Goal: Task Accomplishment & Management: Manage account settings

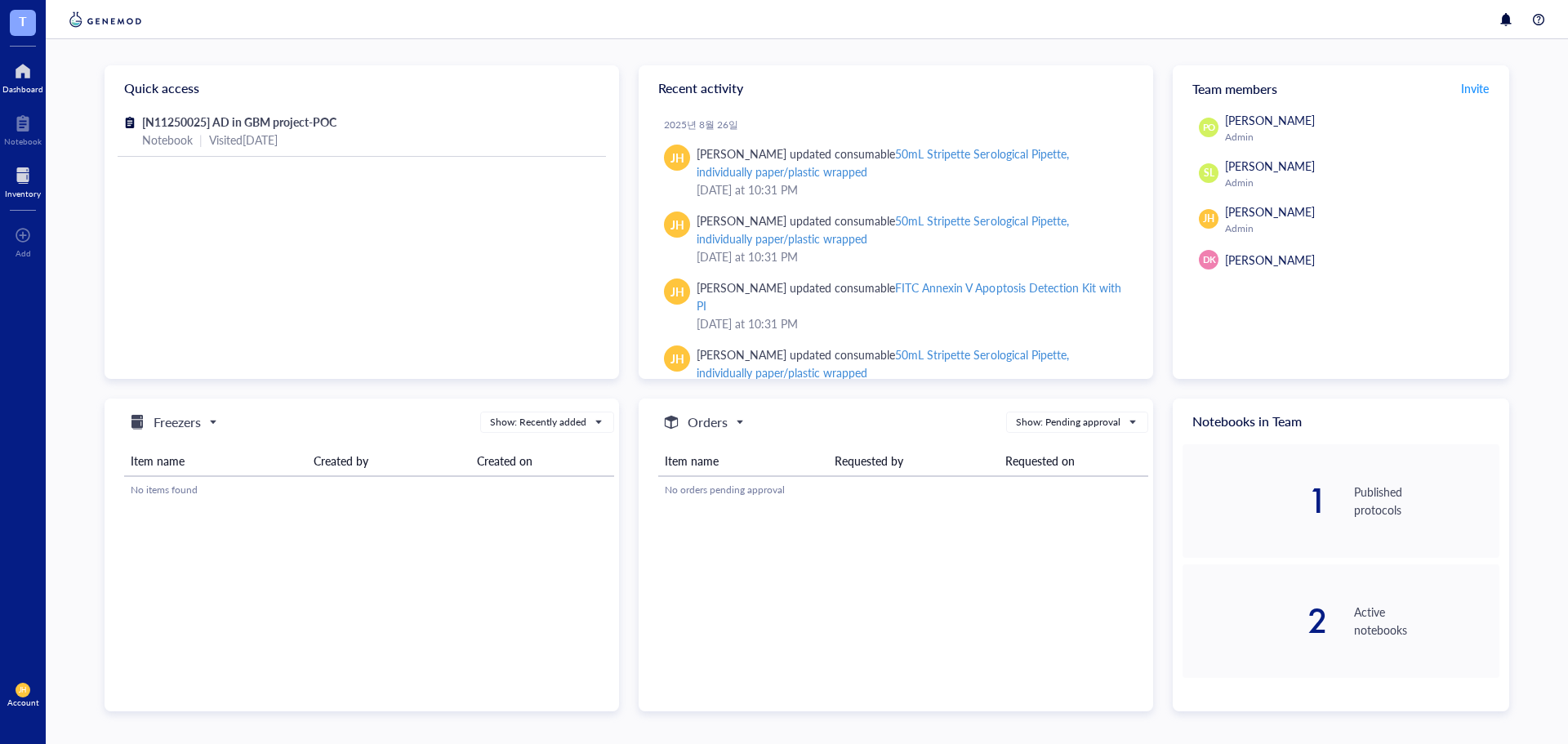
click at [17, 181] on div at bounding box center [23, 176] width 36 height 26
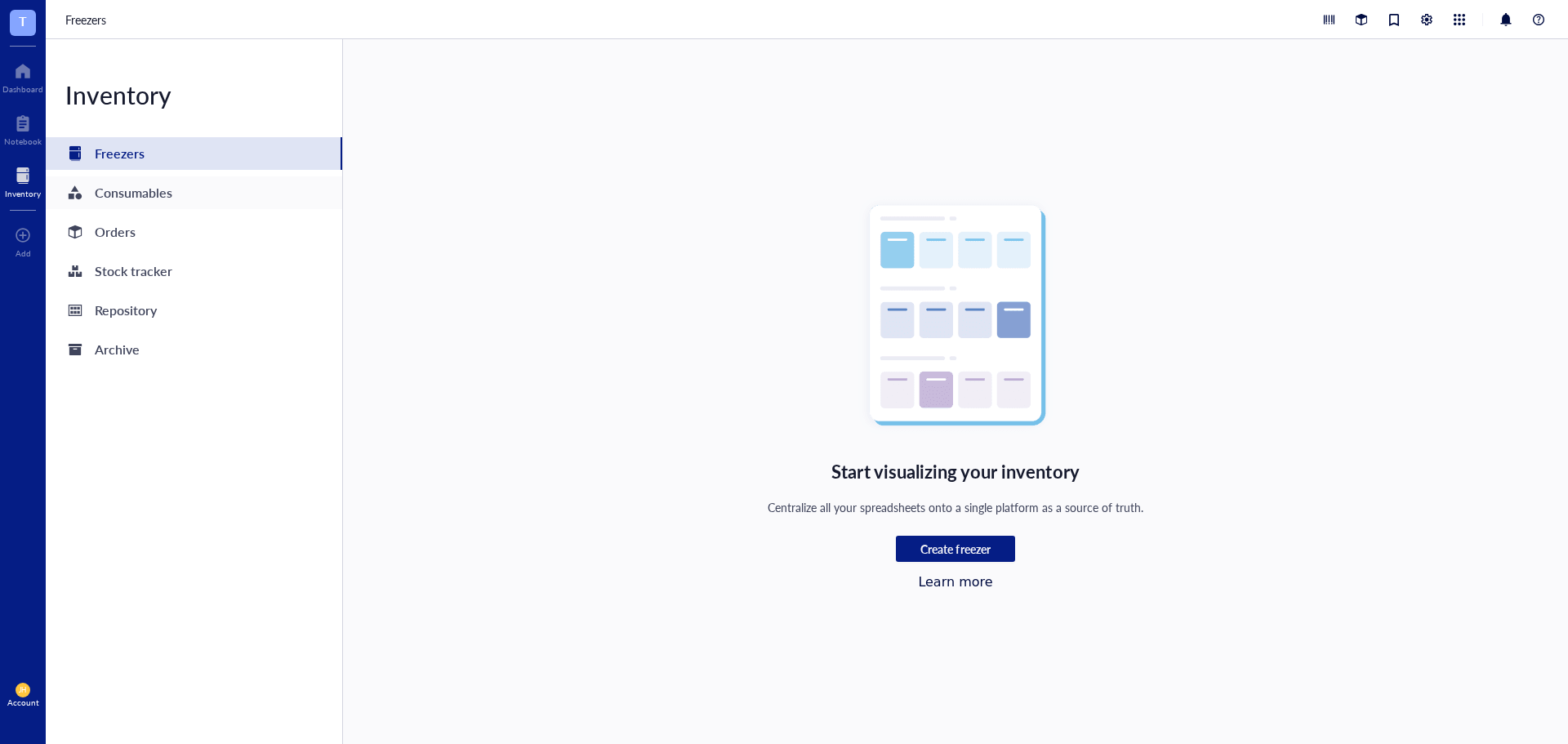
click at [153, 196] on div "Consumables" at bounding box center [133, 192] width 77 height 23
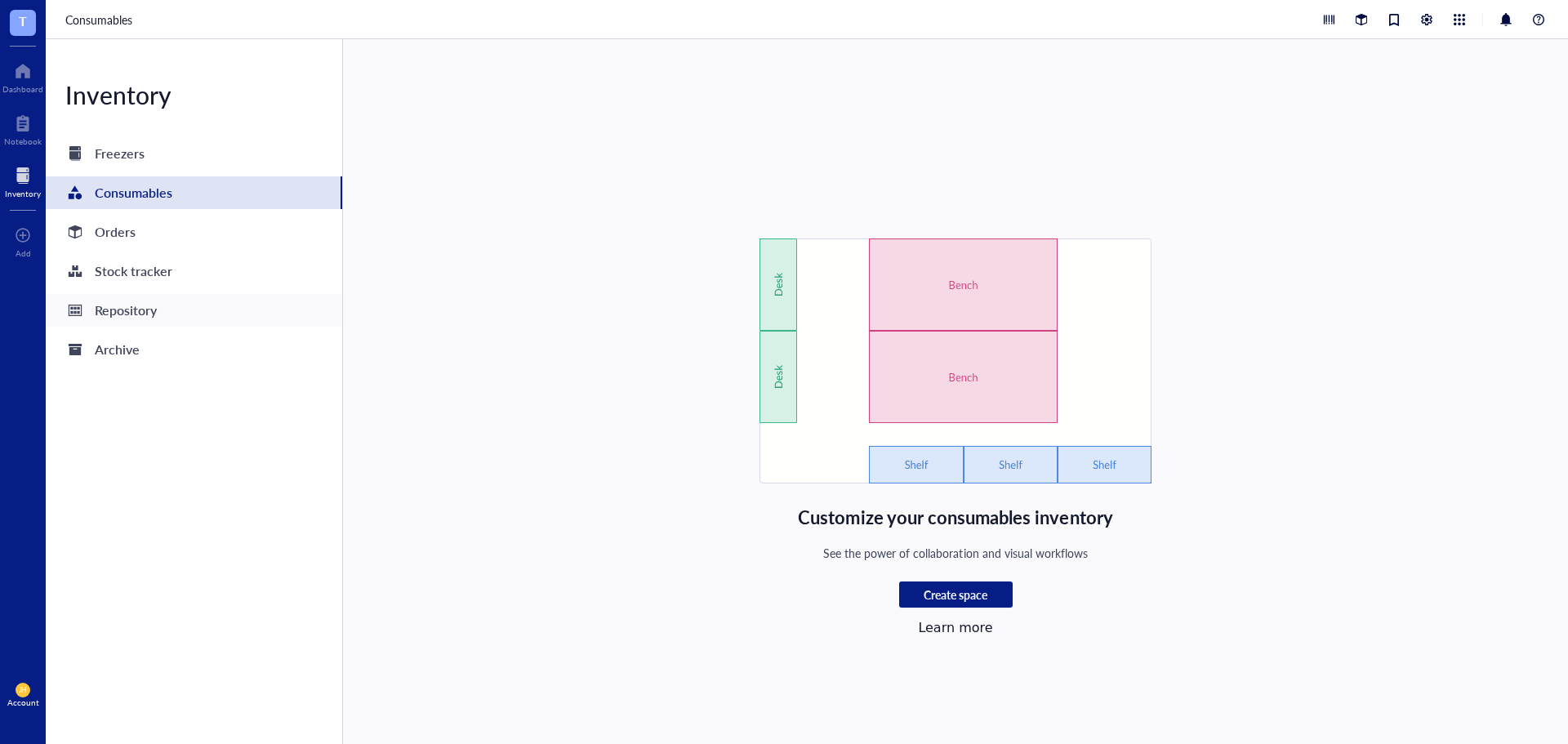
click at [141, 325] on div "Repository" at bounding box center [194, 311] width 297 height 33
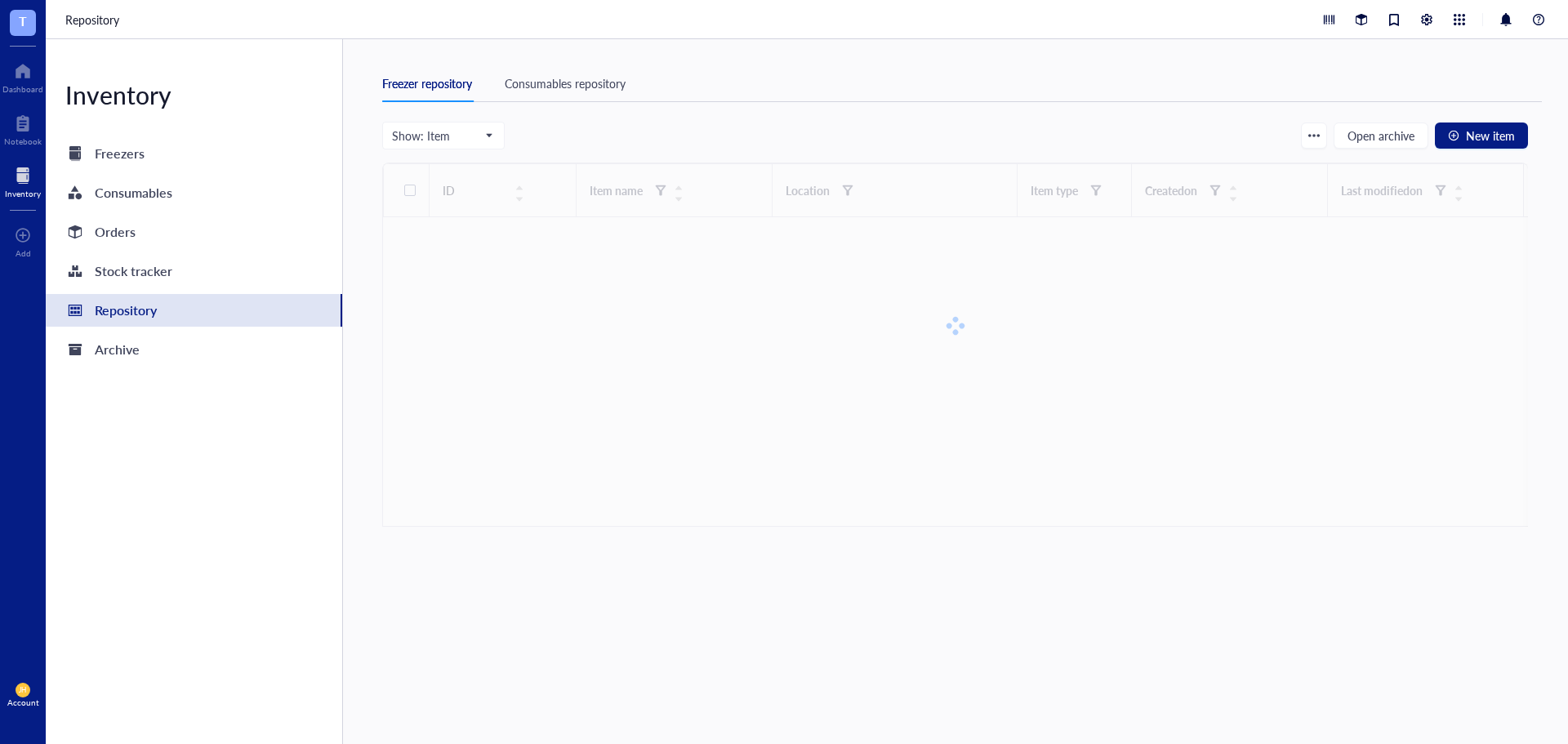
click at [554, 91] on div "Consumables repository" at bounding box center [565, 83] width 121 height 18
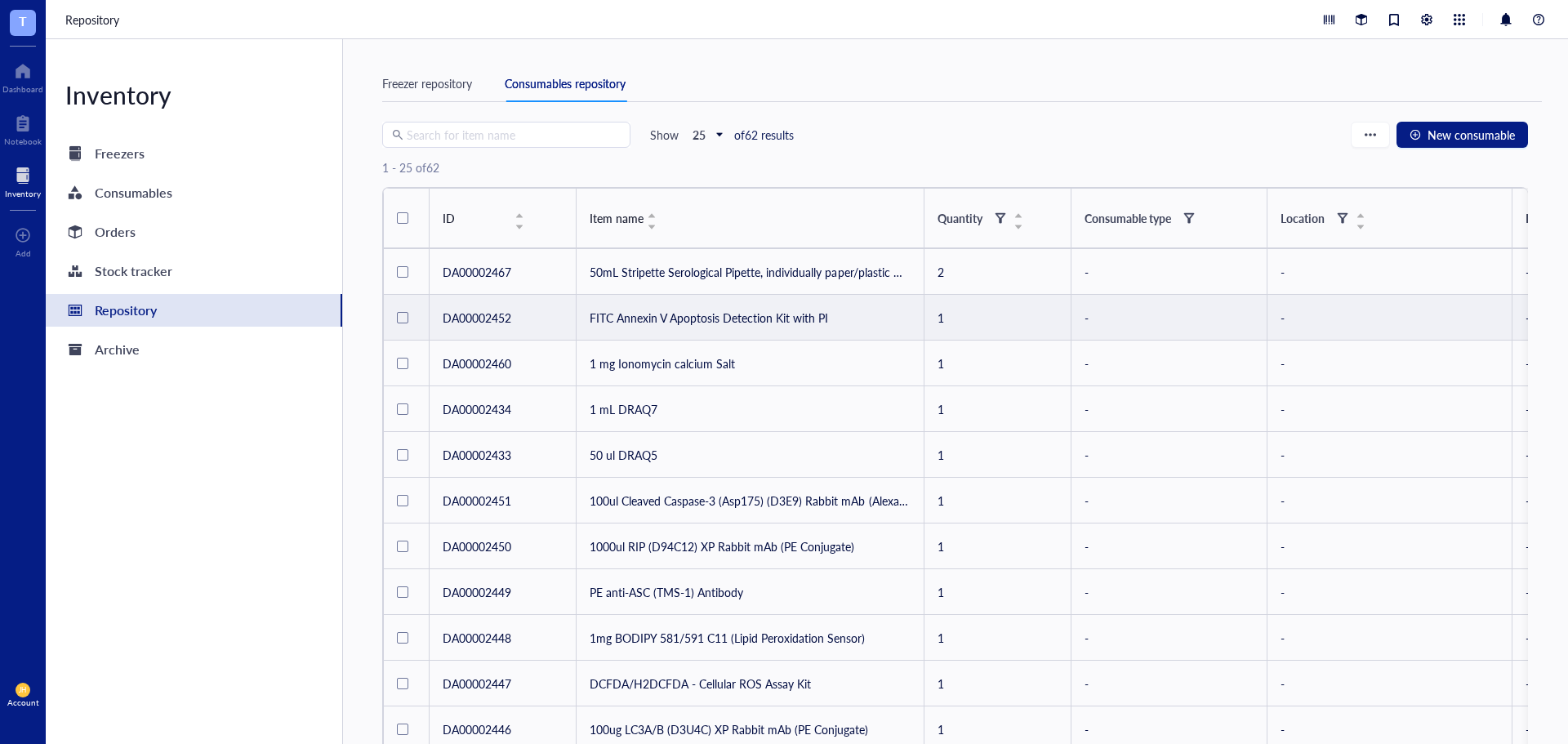
click at [714, 315] on td "FITC Annexin V Apoptosis Detection Kit with PI" at bounding box center [751, 318] width 348 height 46
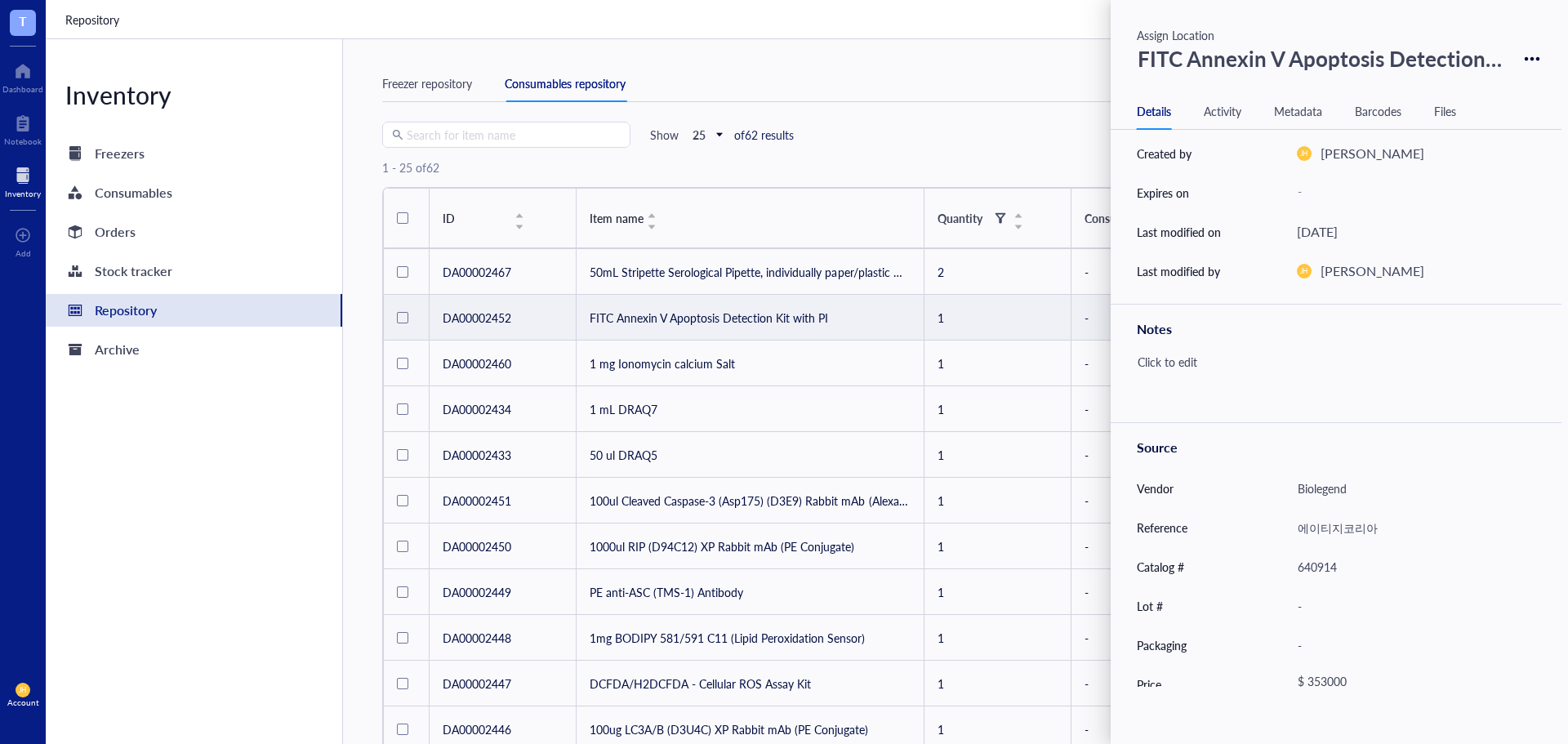
scroll to position [227, 0]
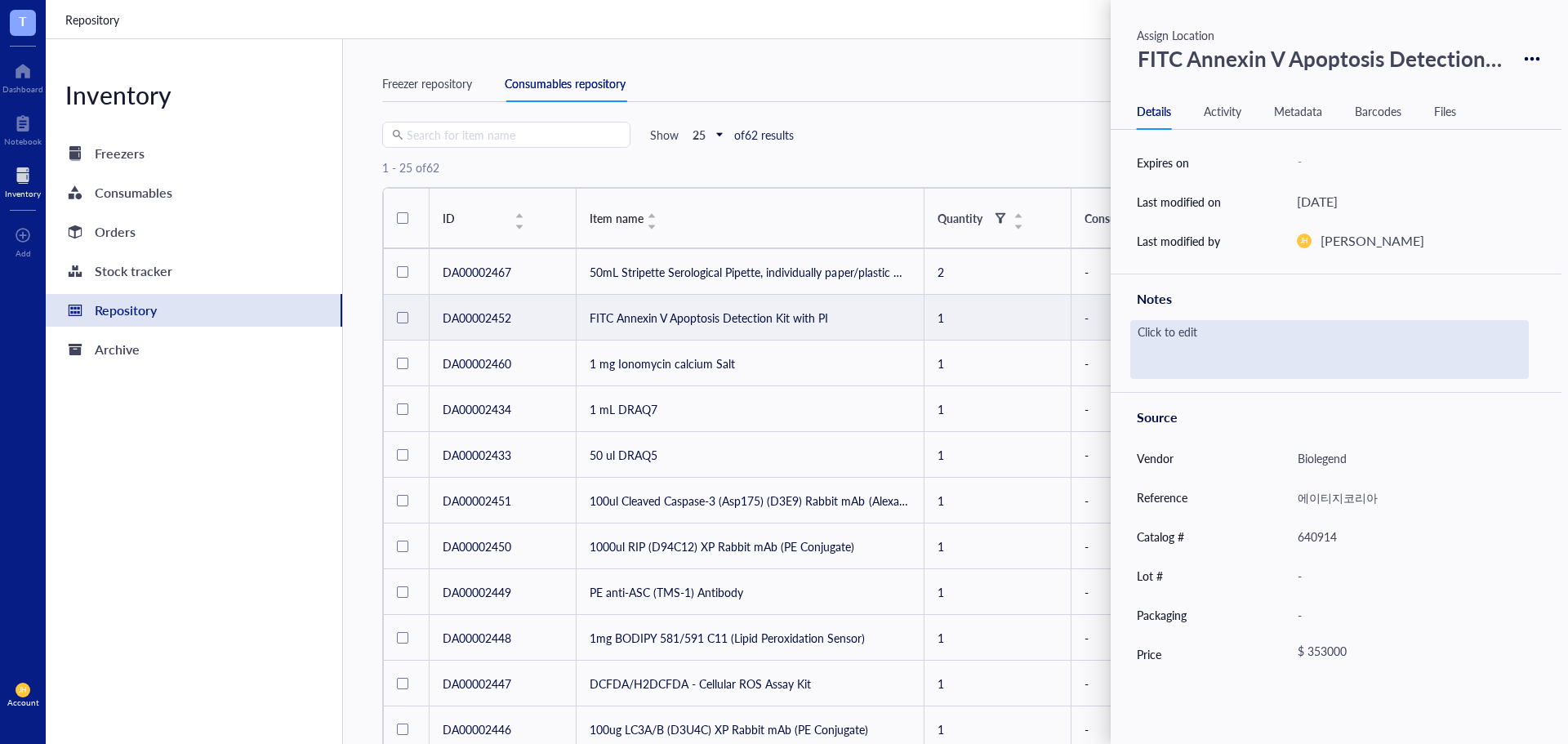
click at [1311, 329] on div "Click to edit" at bounding box center [1330, 350] width 399 height 59
type textarea "Annexin V-FITC Conjugate 0.5mL, Annexin V Binding Buffer 50mL, Propidium Iodide…"
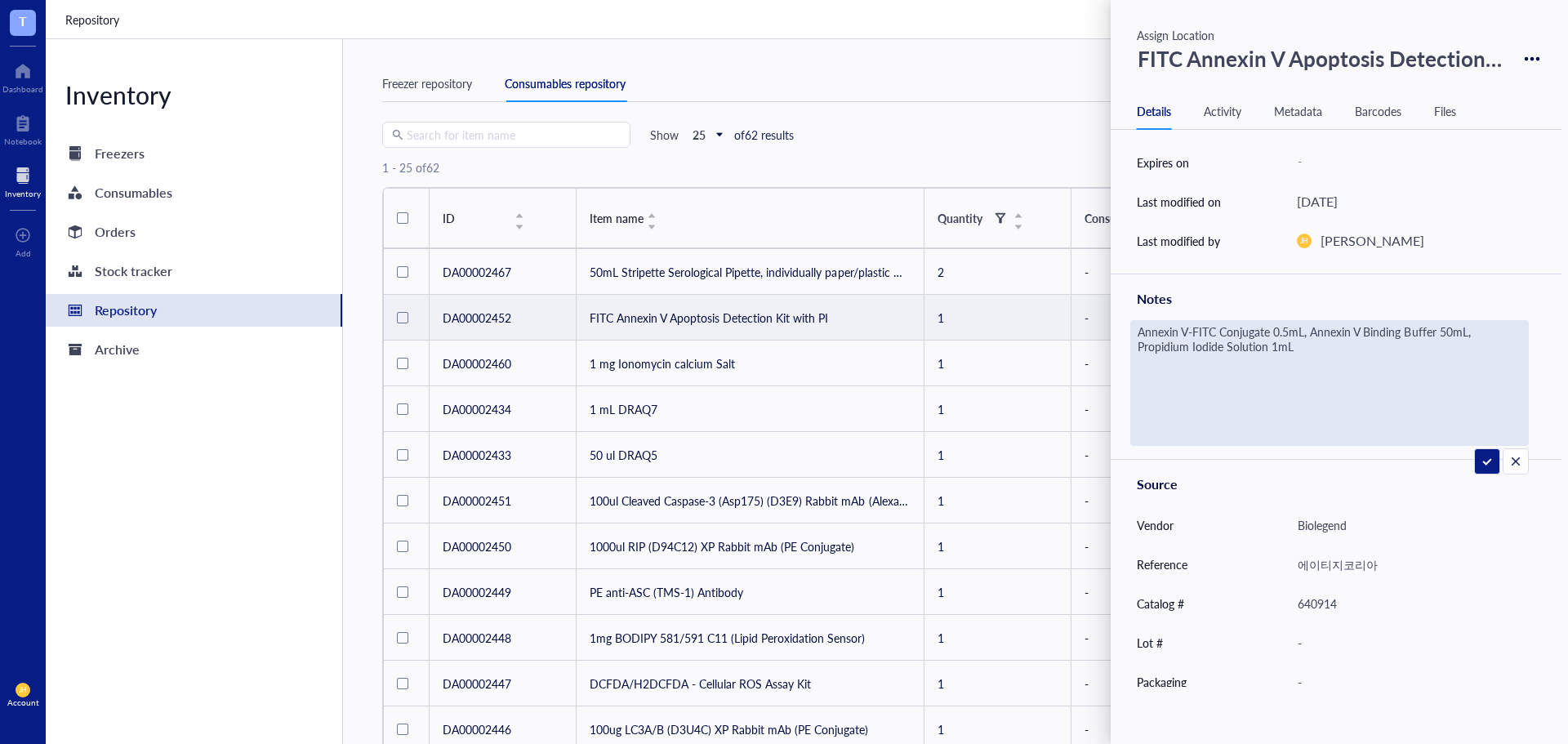
click at [1375, 437] on textarea "Annexin V-FITC Conjugate 0.5mL, Annexin V Binding Buffer 50mL, Propidium Iodide…" at bounding box center [1330, 383] width 397 height 124
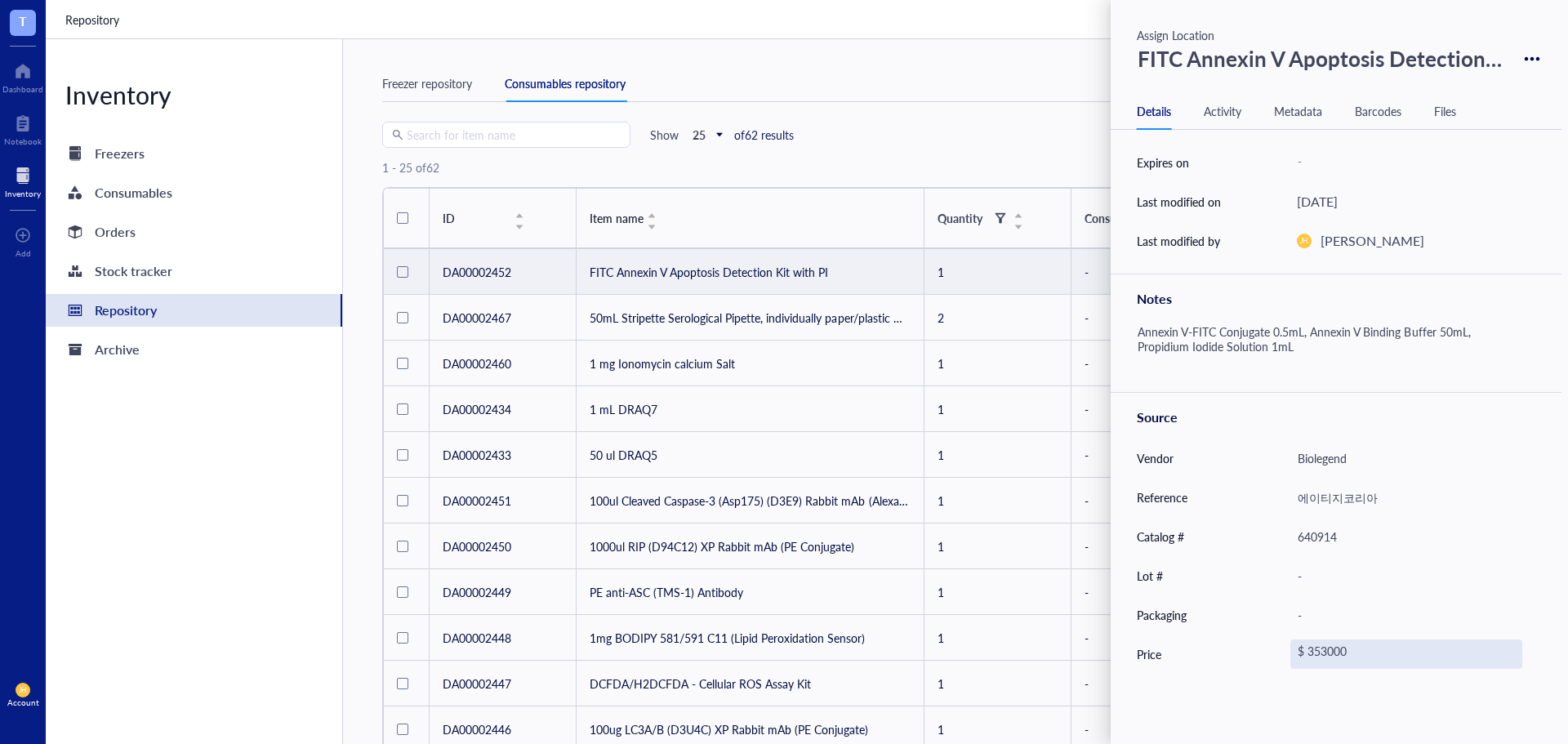
click at [1306, 654] on div "$ 353000" at bounding box center [1406, 654] width 232 height 30
click at [1303, 651] on span "$" at bounding box center [1310, 654] width 21 height 15
click at [1337, 621] on div "₩ KRW" at bounding box center [1326, 620] width 42 height 15
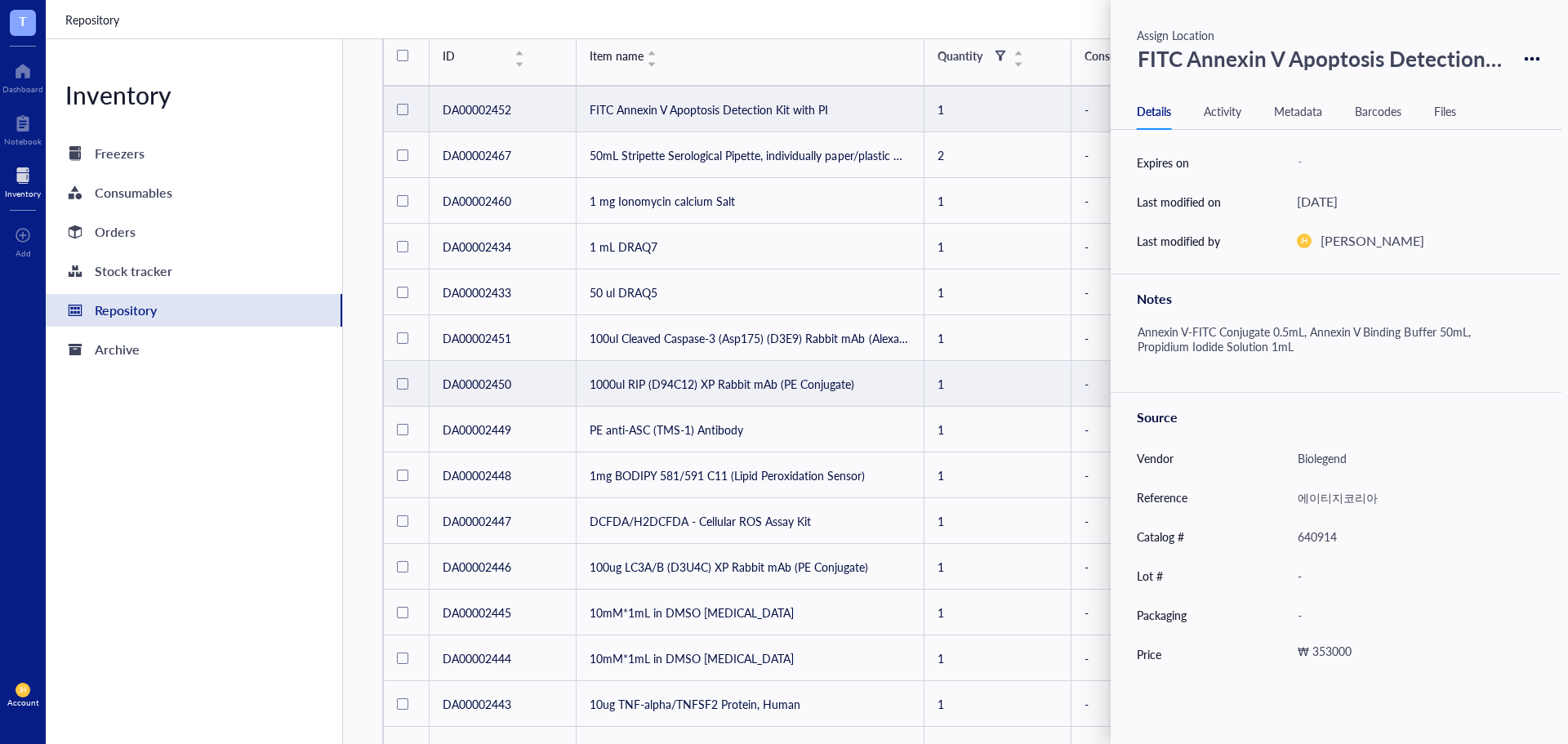
scroll to position [164, 0]
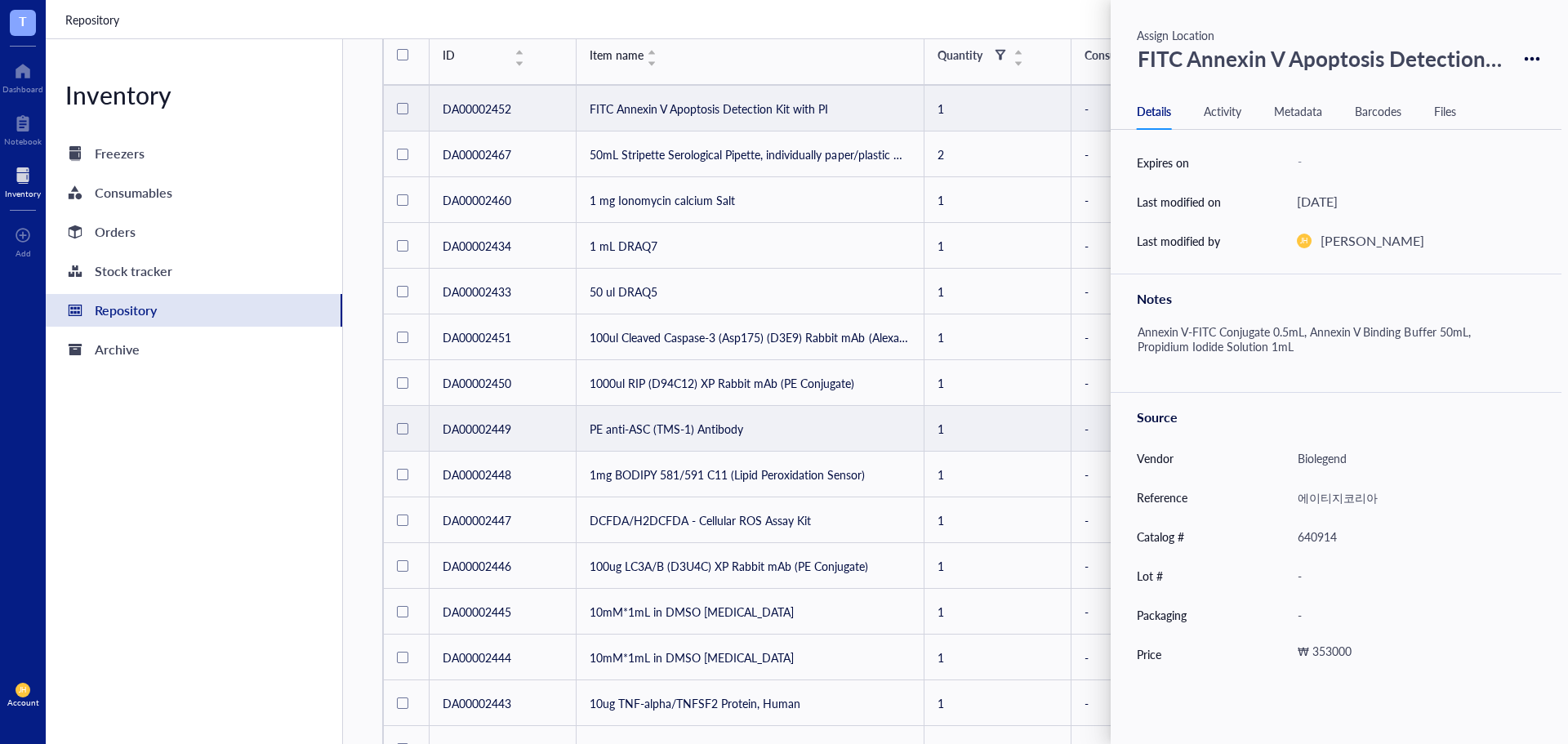
click at [684, 433] on td "PE anti-ASC (TMS-1) Antibody" at bounding box center [751, 428] width 348 height 46
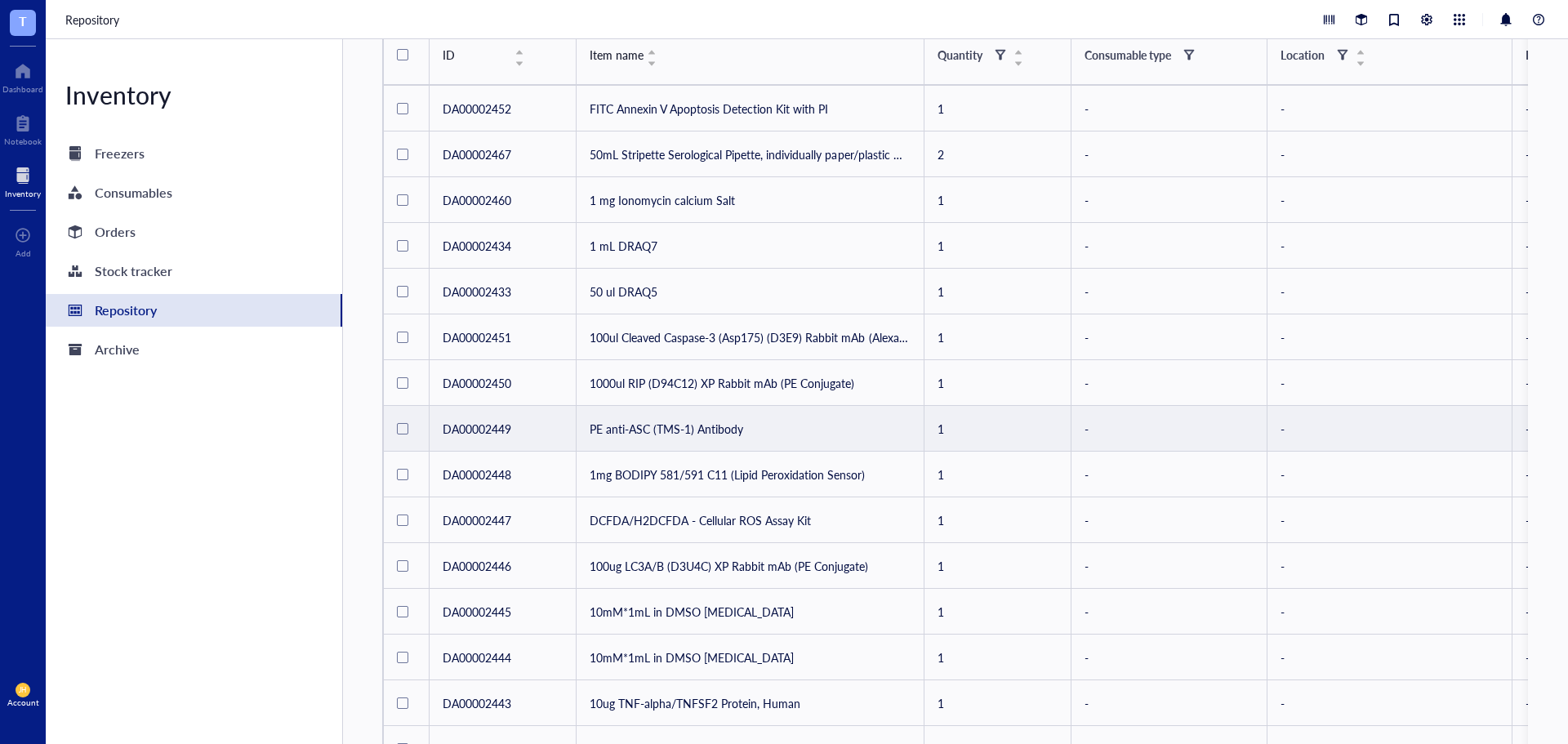
click at [694, 424] on td "PE anti-ASC (TMS-1) Antibody" at bounding box center [751, 428] width 348 height 46
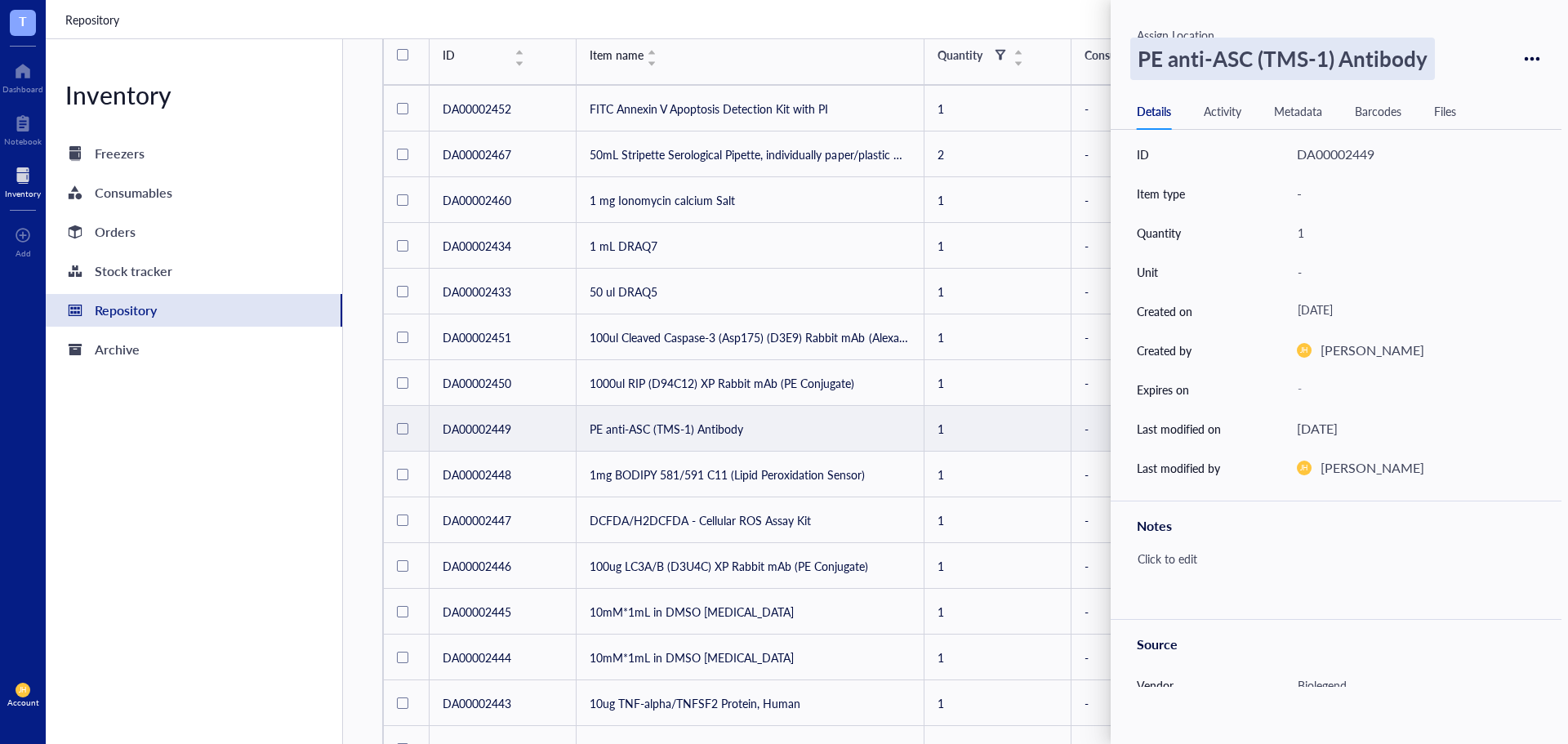
click at [1148, 66] on div "PE anti-ASC (TMS-1) Antibody" at bounding box center [1283, 58] width 305 height 43
click at [1140, 66] on input "PE anti-ASC (TMS-1) Antibody" at bounding box center [1315, 58] width 367 height 41
type input "100ul PE anti-ASC (TMS-1) Antibody"
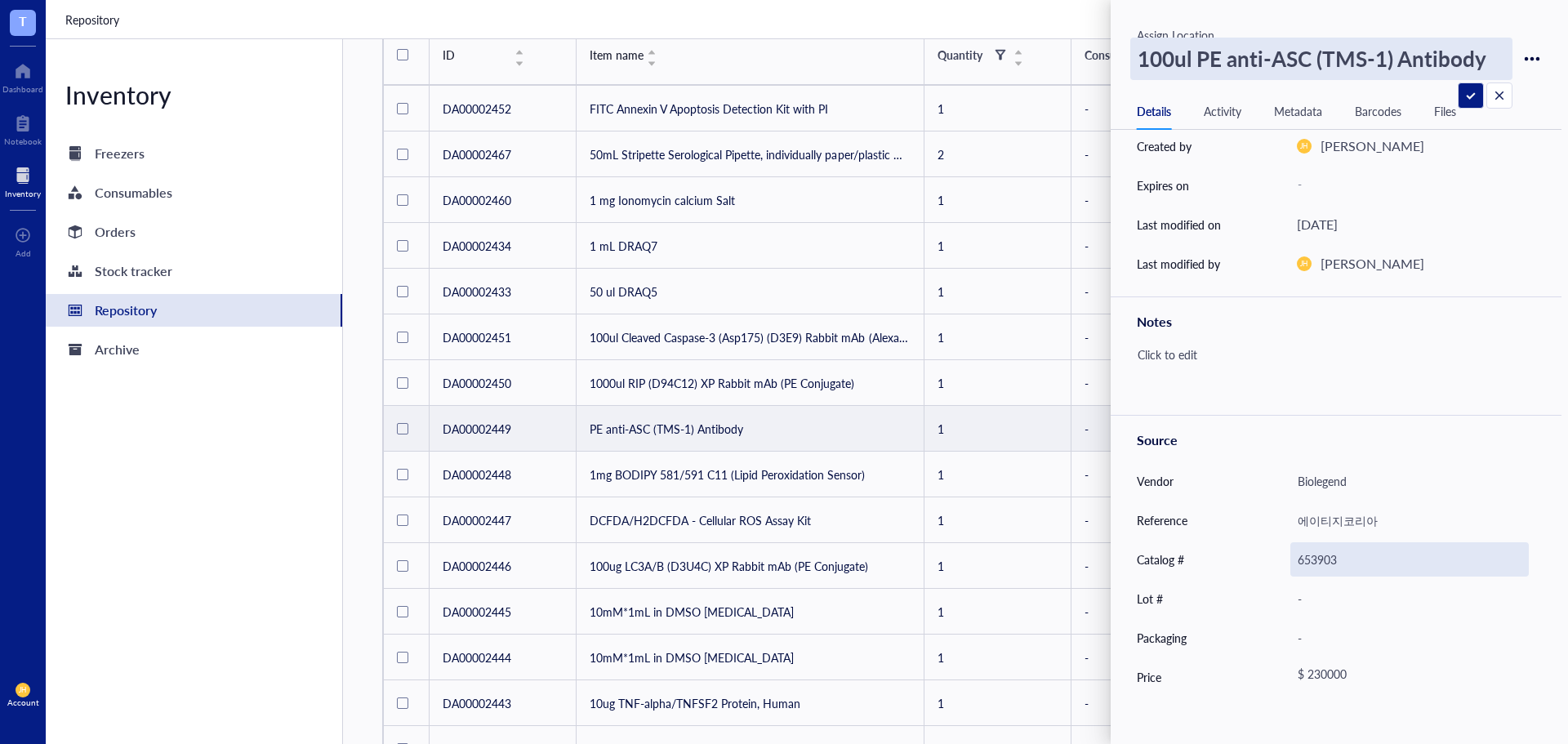
scroll to position [227, 0]
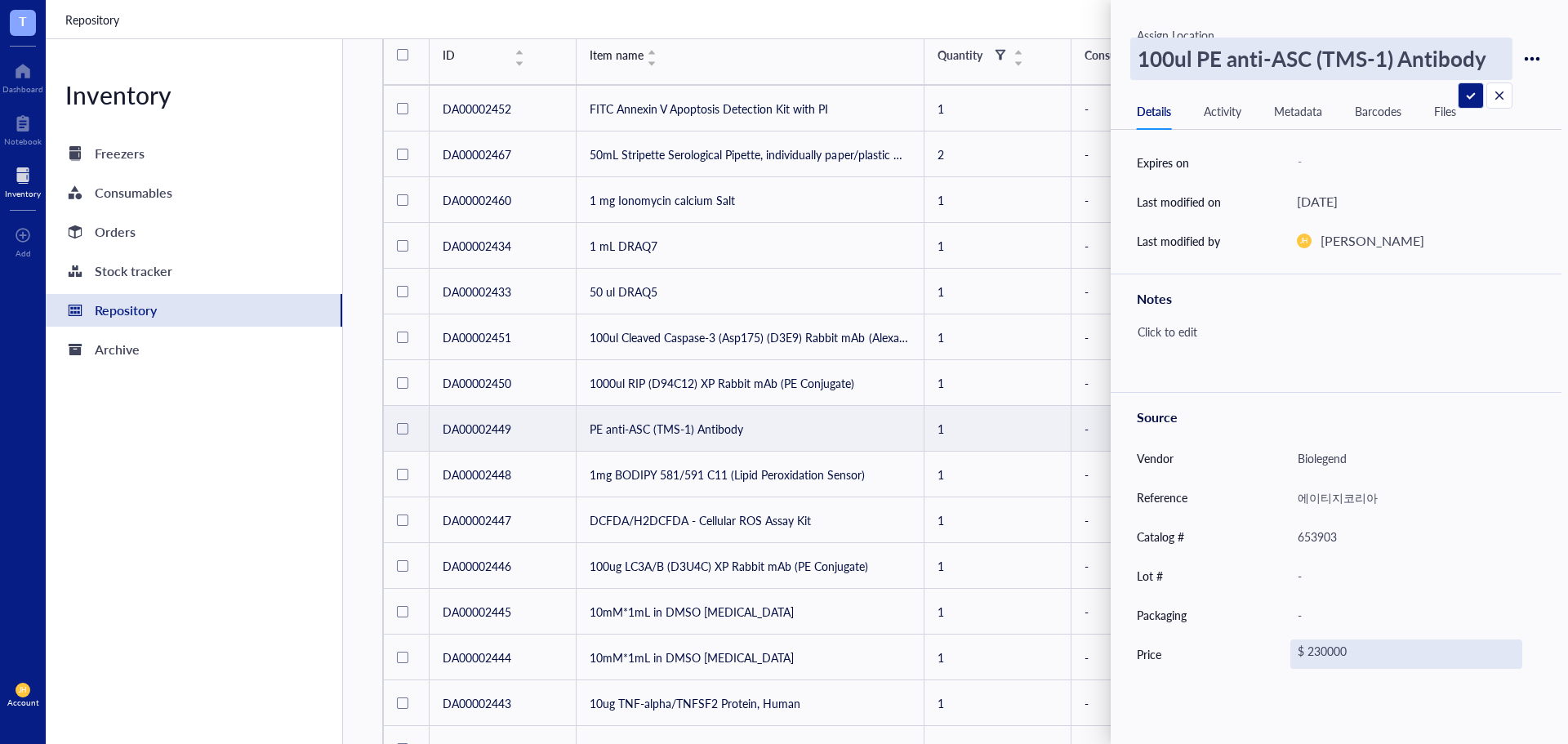
click at [1303, 658] on div "$ 230000" at bounding box center [1406, 654] width 232 height 30
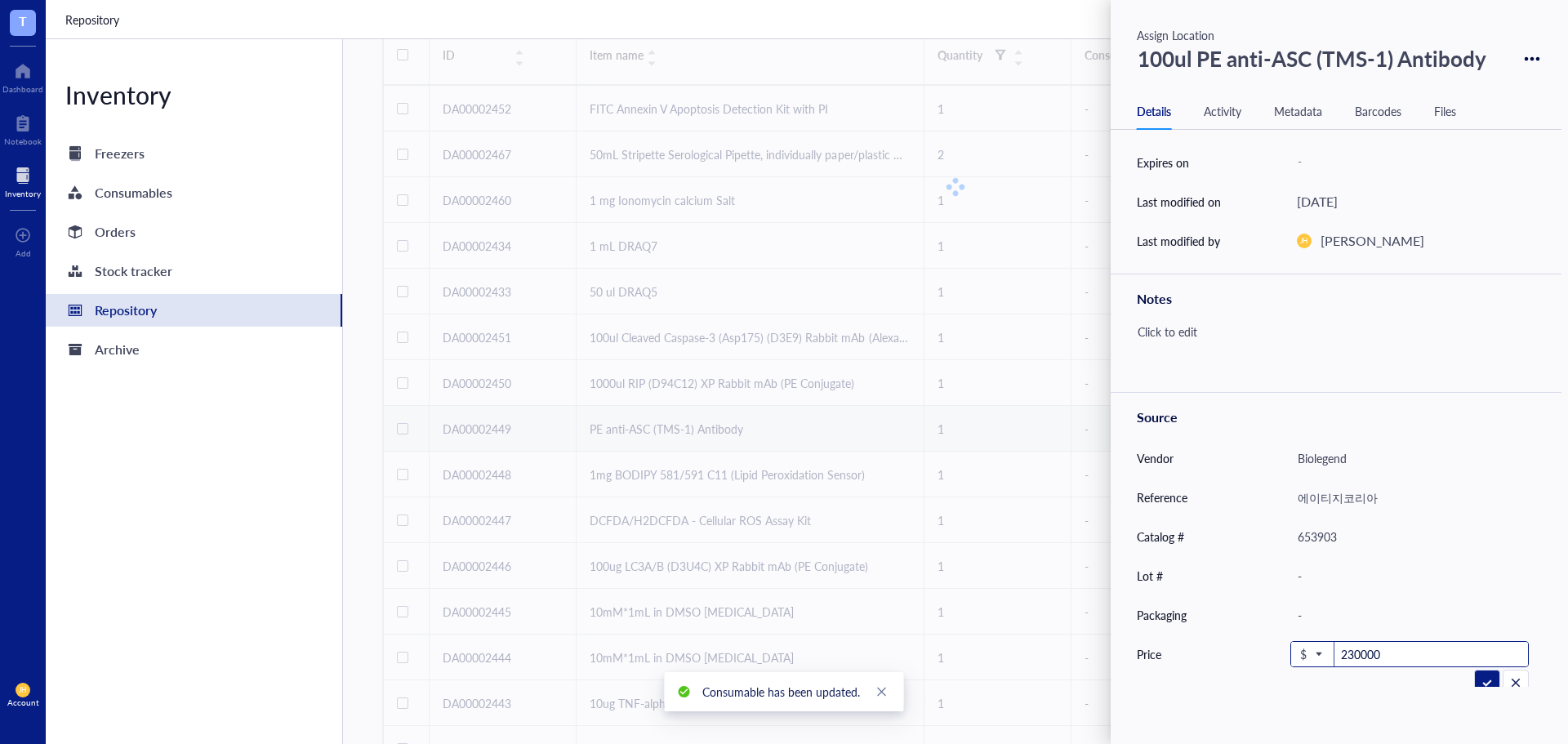
click at [1311, 655] on span "$" at bounding box center [1310, 654] width 21 height 15
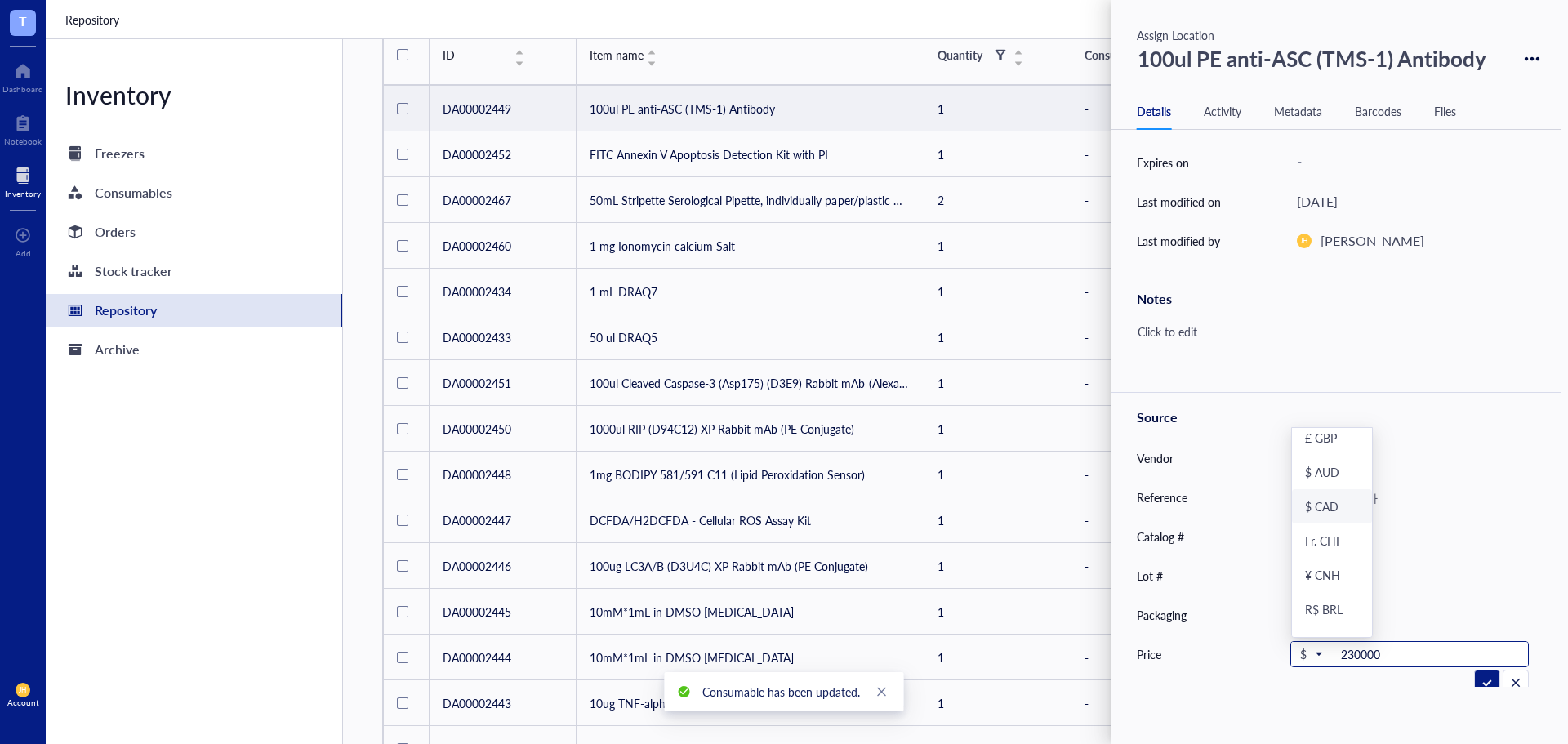
scroll to position [168, 0]
click at [1326, 617] on div "₩ KRW" at bounding box center [1326, 620] width 42 height 15
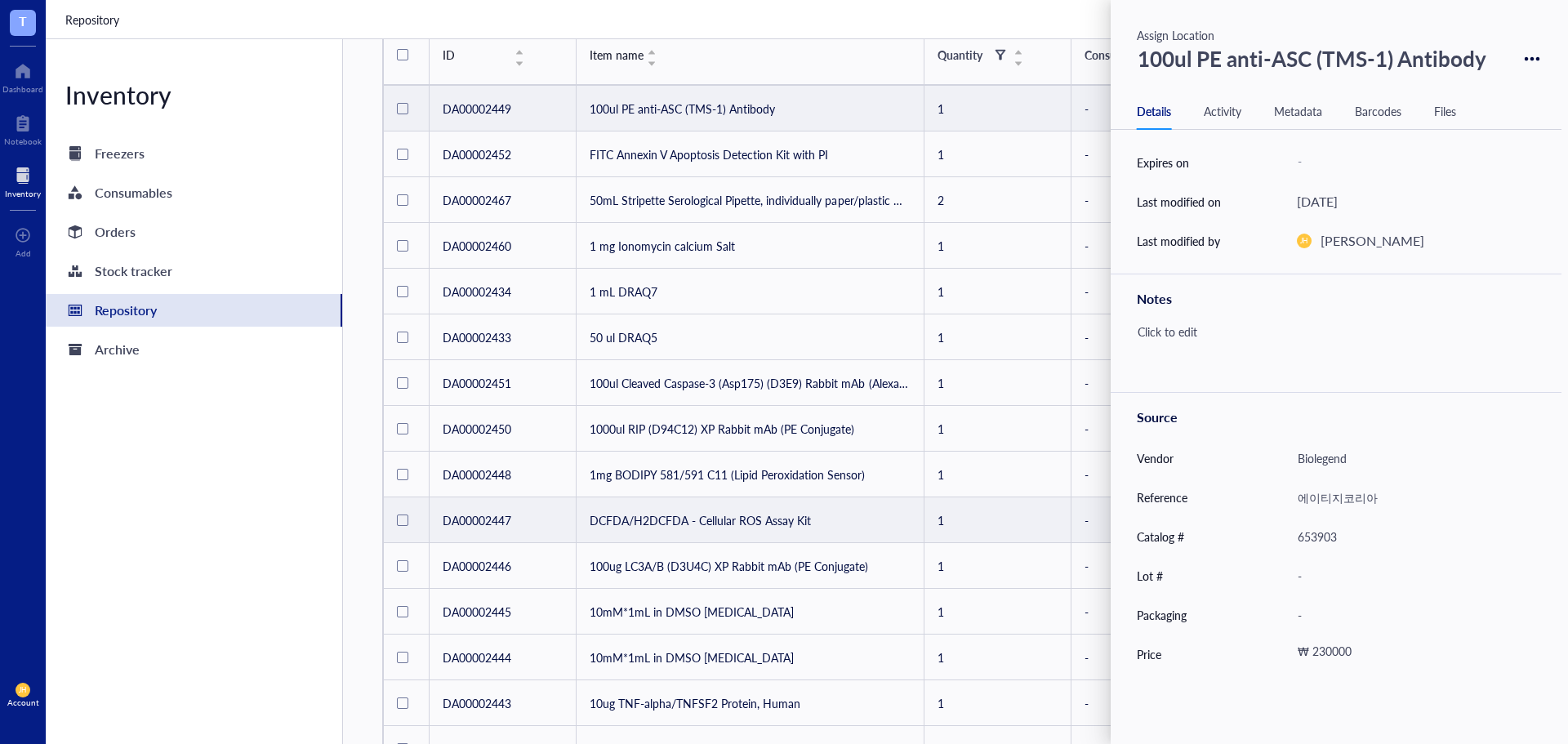
click at [698, 524] on td "DCFDA/H2DCFDA - Cellular ROS Assay Kit" at bounding box center [751, 520] width 348 height 46
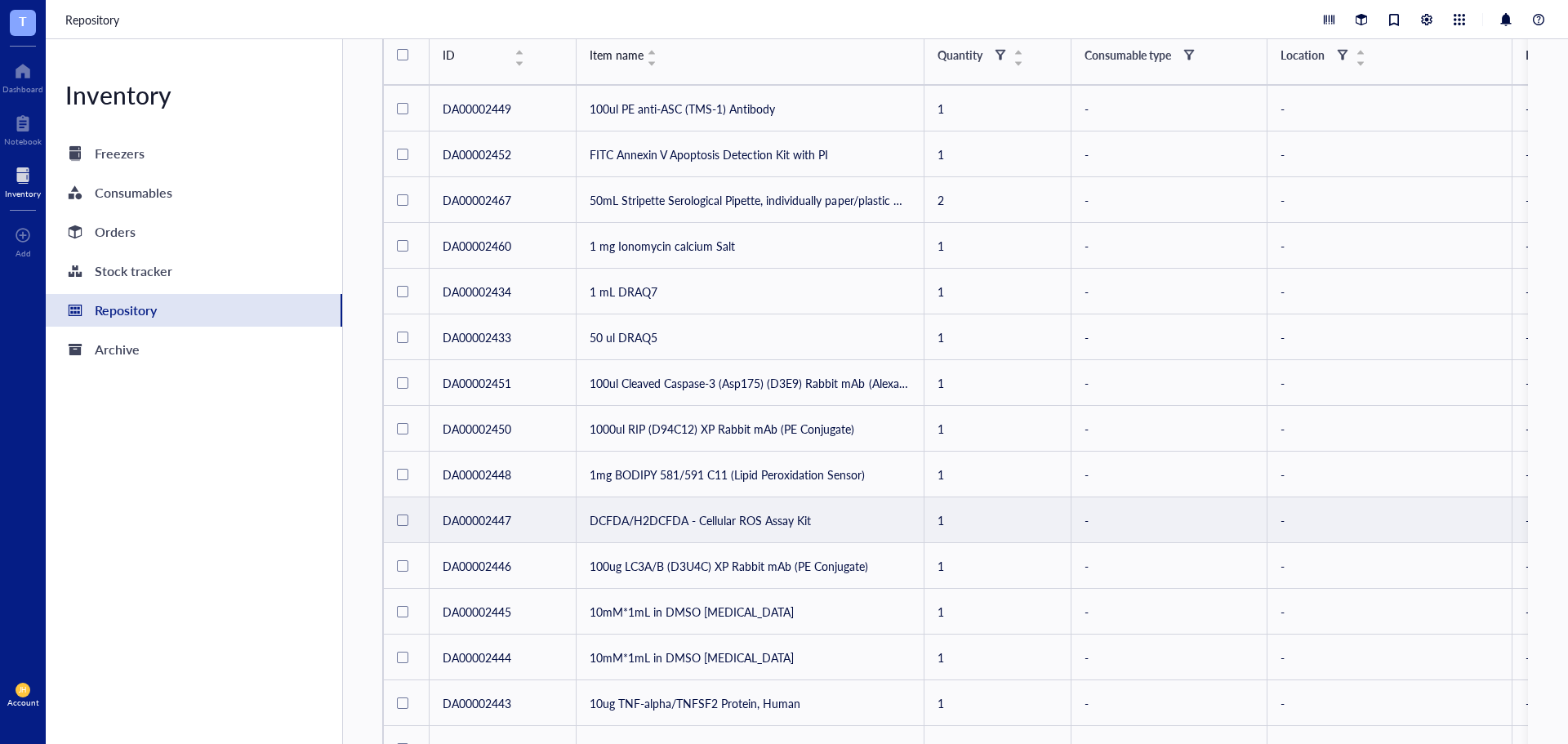
click at [707, 530] on td "DCFDA/H2DCFDA - Cellular ROS Assay Kit" at bounding box center [751, 520] width 348 height 46
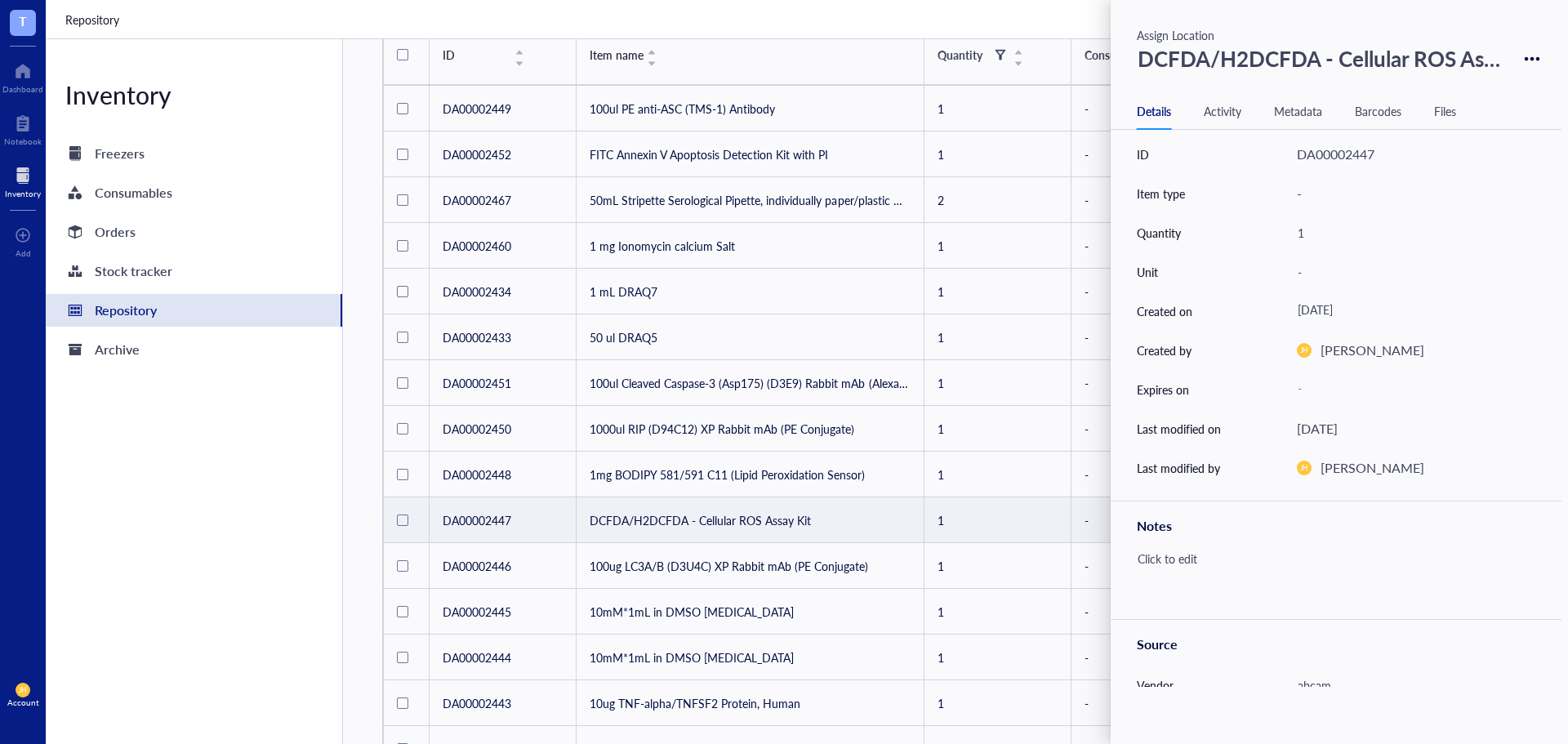
click at [1230, 538] on div "Notes" at bounding box center [1336, 523] width 451 height 46
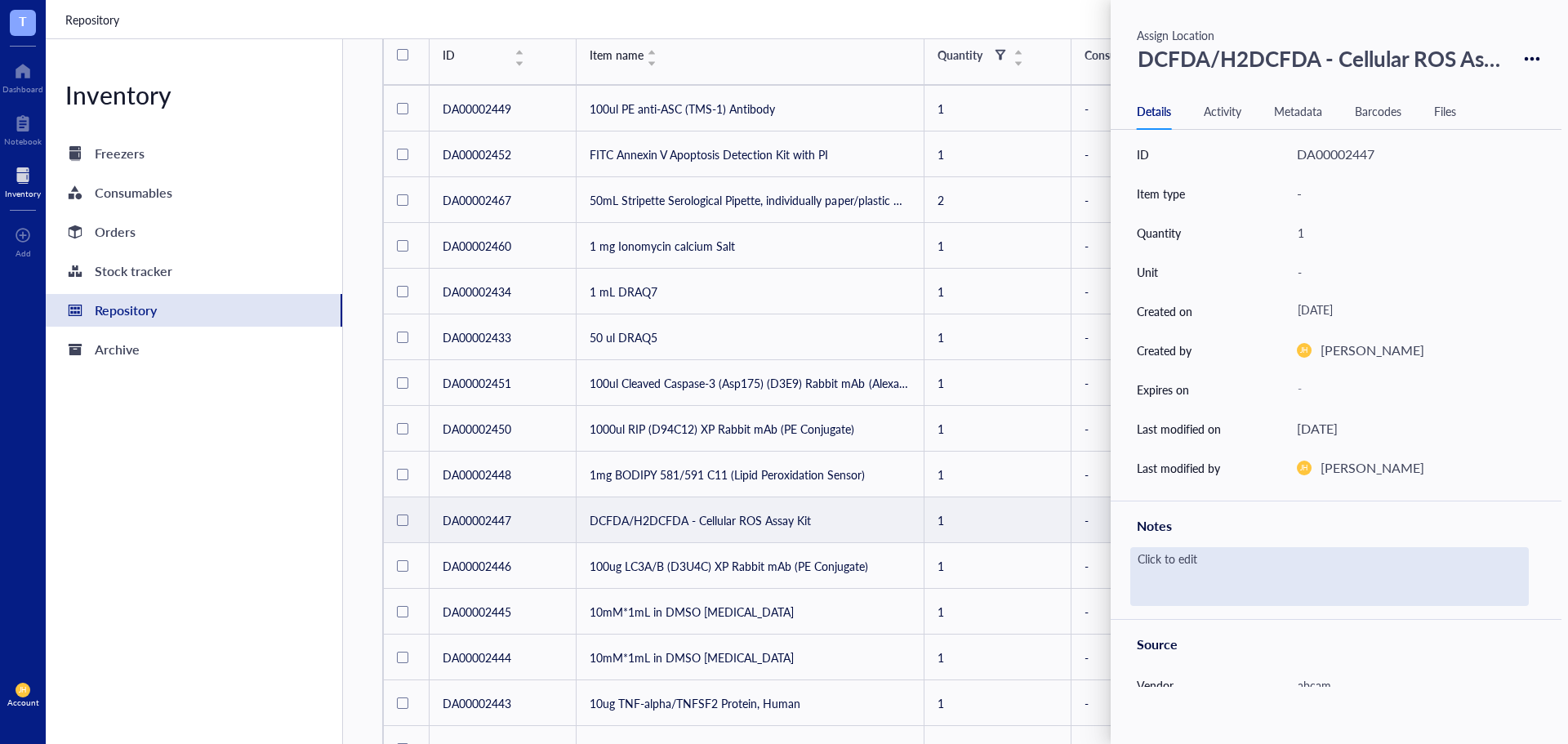
click at [1213, 560] on div "Click to edit" at bounding box center [1330, 577] width 399 height 59
type textarea "10X Dilution buffer, 20nM DCFDA, 55nM TBHP"
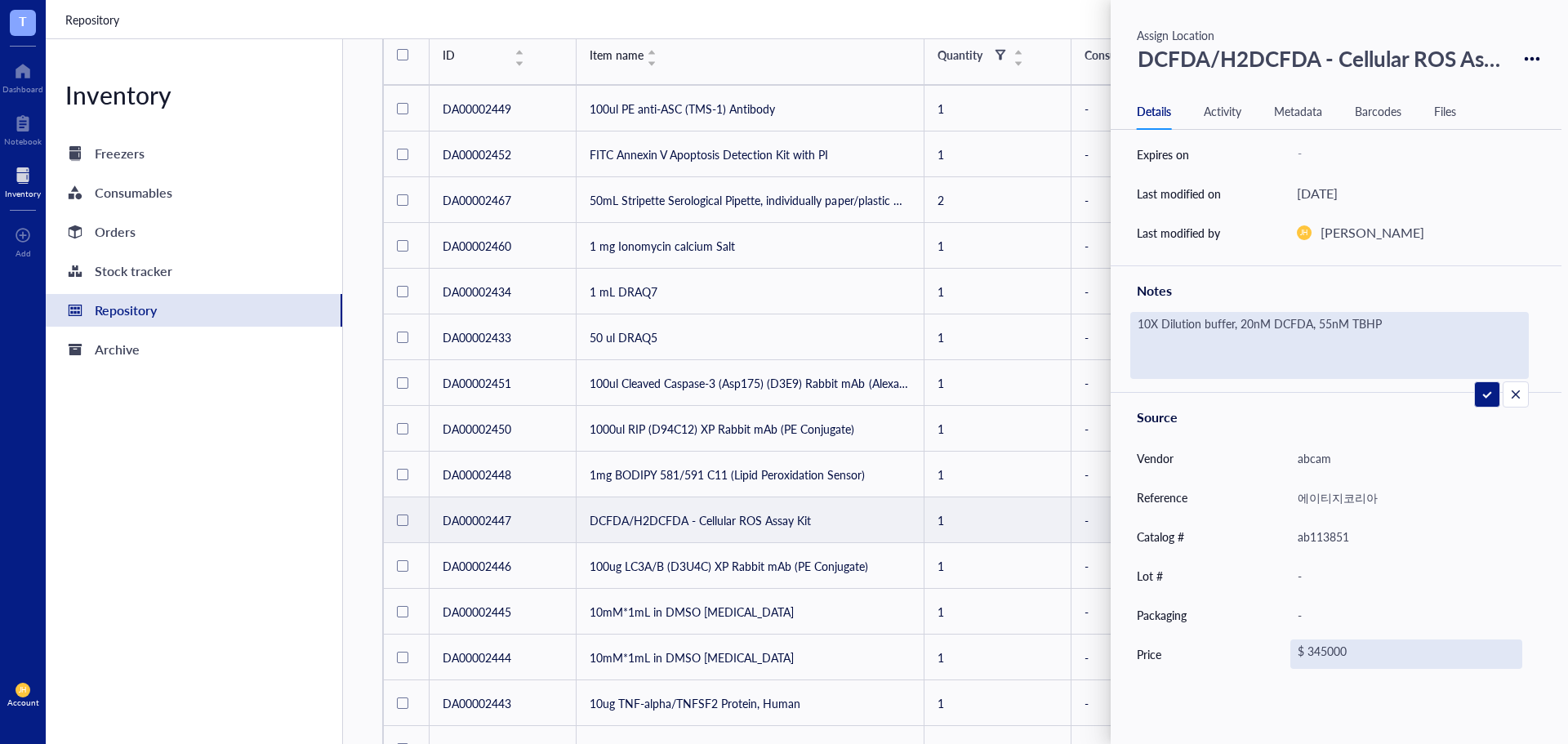
click at [1320, 654] on div "$ 345000" at bounding box center [1406, 654] width 232 height 30
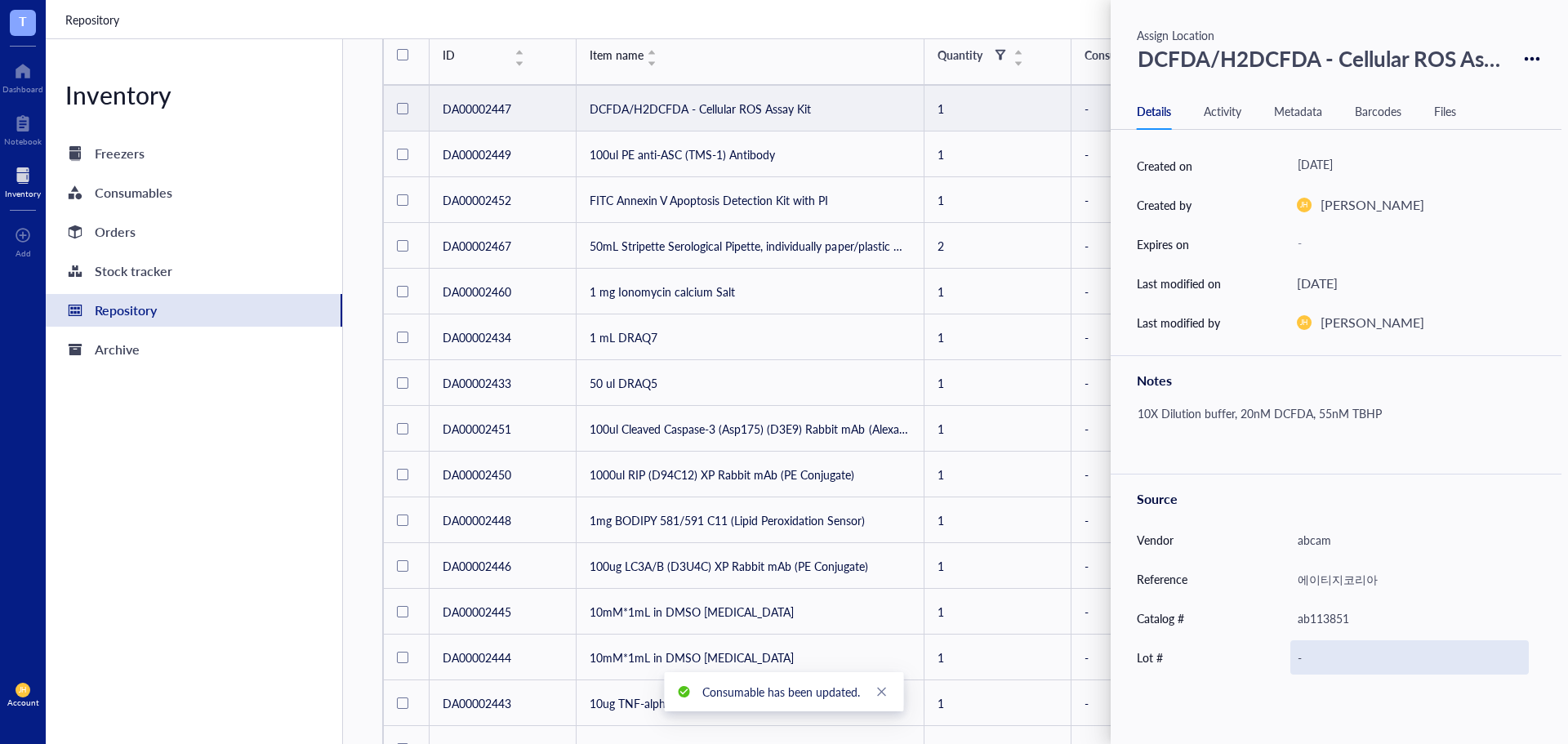
scroll to position [236, 0]
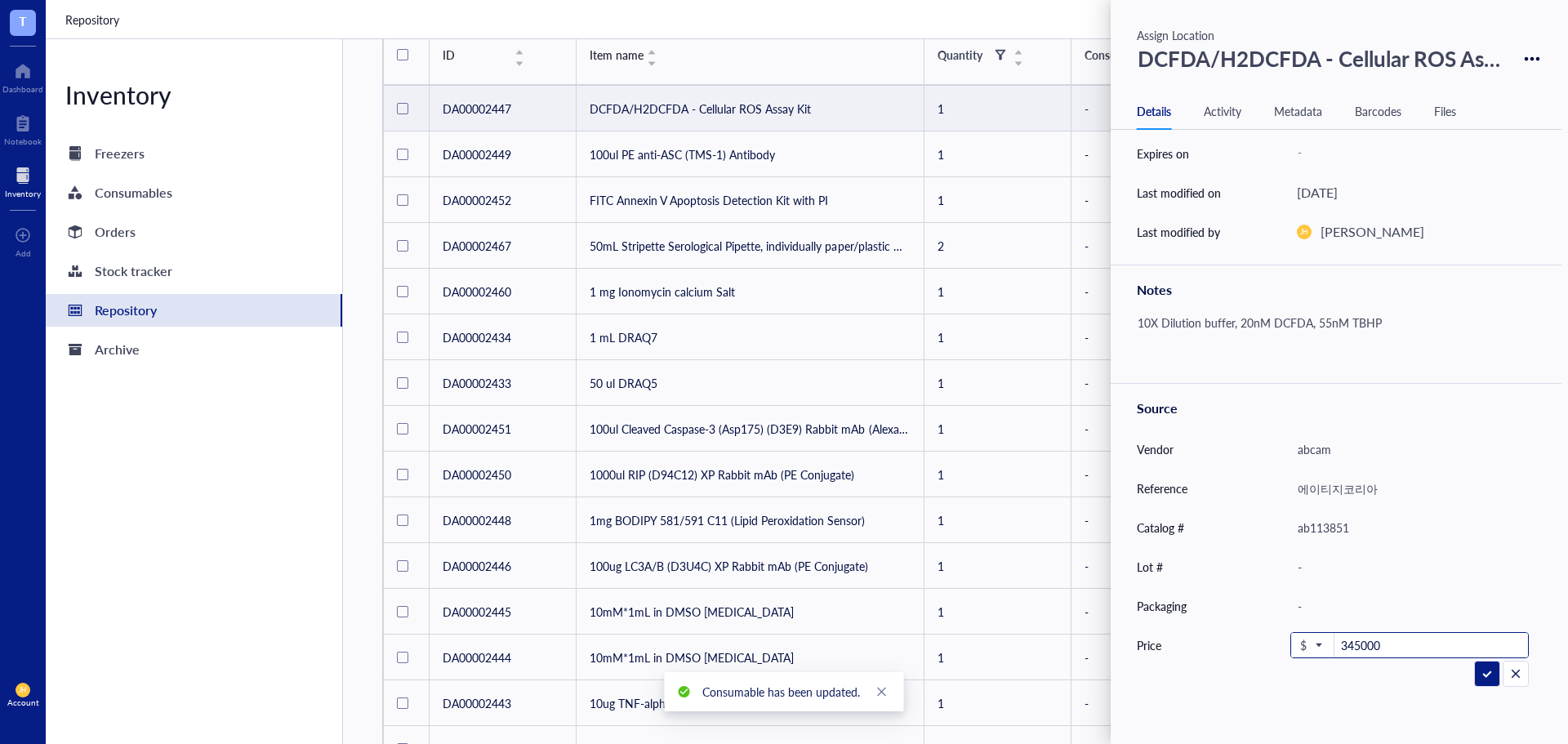
click at [1317, 658] on div "$ 345000" at bounding box center [1410, 645] width 238 height 26
click at [1323, 647] on span at bounding box center [1312, 645] width 24 height 26
click at [1339, 604] on div "₩ KRW" at bounding box center [1326, 611] width 42 height 15
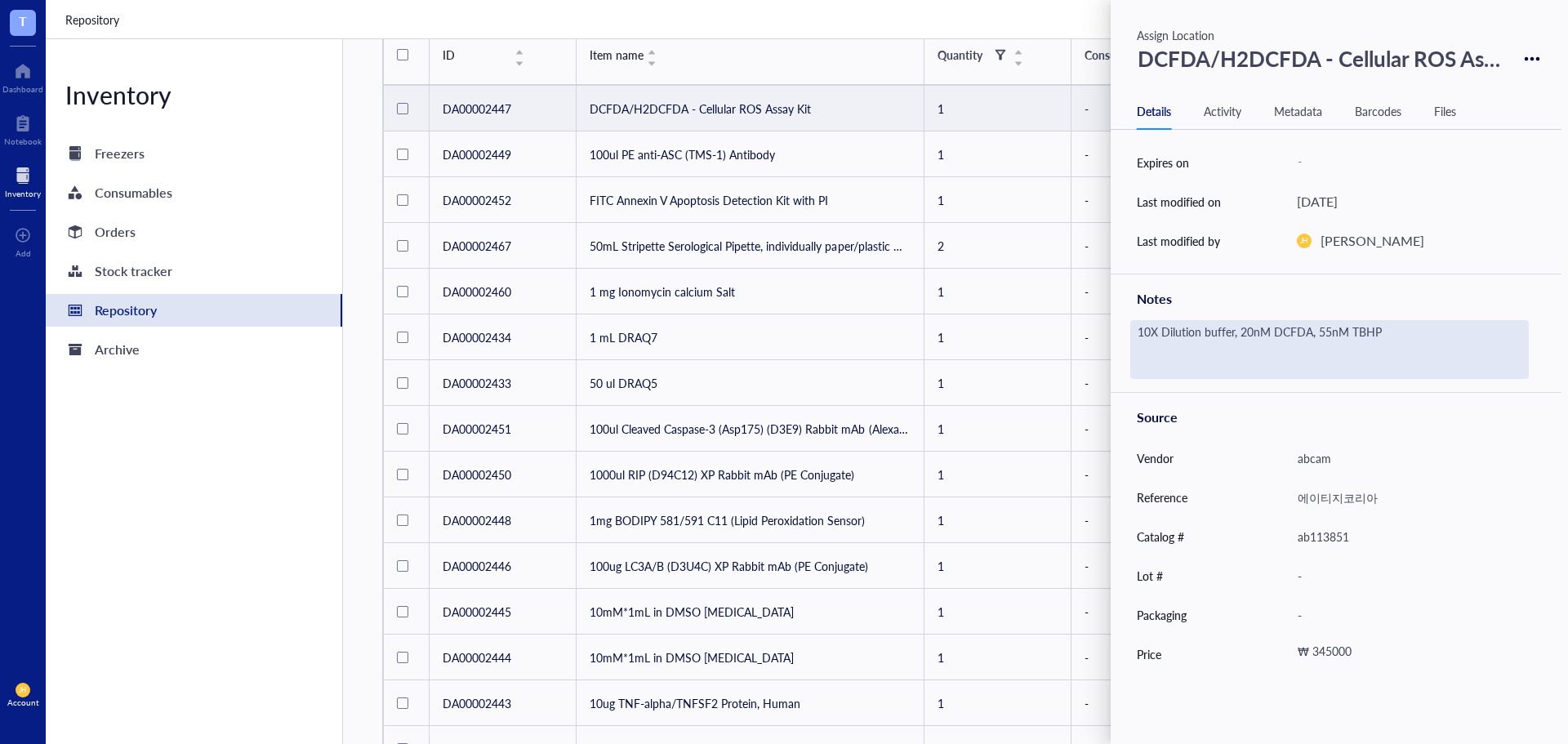
click at [1381, 332] on div "10X Dilution buffer, 20nM DCFDA, 55nM TBHP" at bounding box center [1330, 350] width 399 height 59
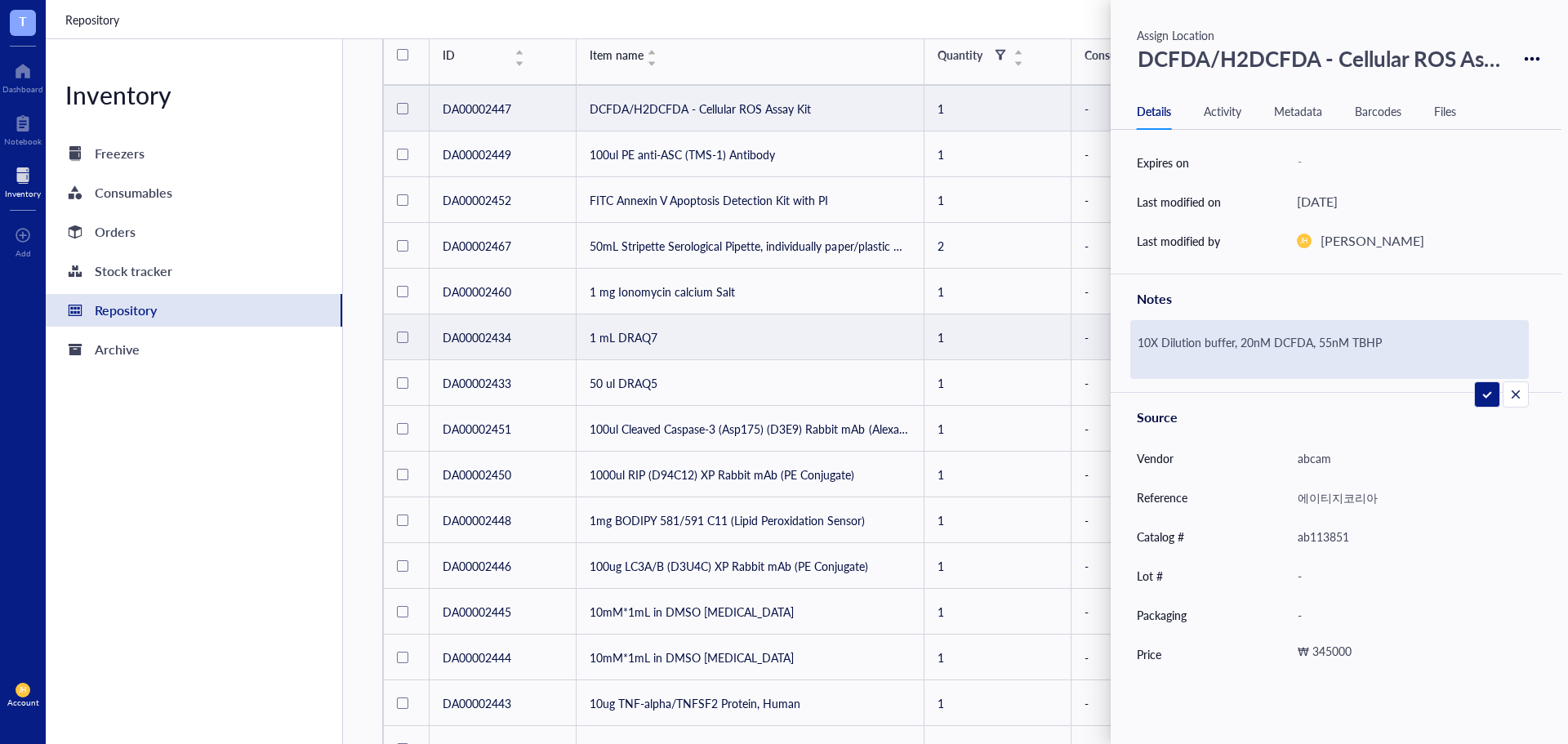
drag, startPoint x: 1402, startPoint y: 346, endPoint x: 969, endPoint y: 348, distance: 433.0
click at [969, 348] on div "T Dashboard Notebook Inventory To pick up a draggable item, press the space bar…" at bounding box center [784, 372] width 1568 height 744
type textarea "10X Dilution buffer 10mL, 20nM DCFDA 35ul, 55nM TBHP 50ul"
